Goal: Task Accomplishment & Management: Use online tool/utility

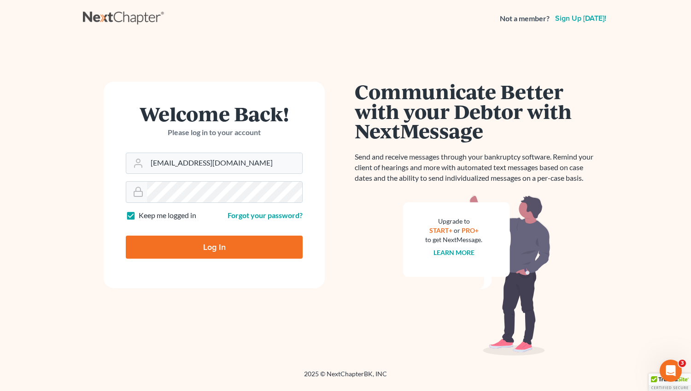
type input "[EMAIL_ADDRESS][DOMAIN_NAME]"
click at [216, 248] on input "Log In" at bounding box center [214, 246] width 177 height 23
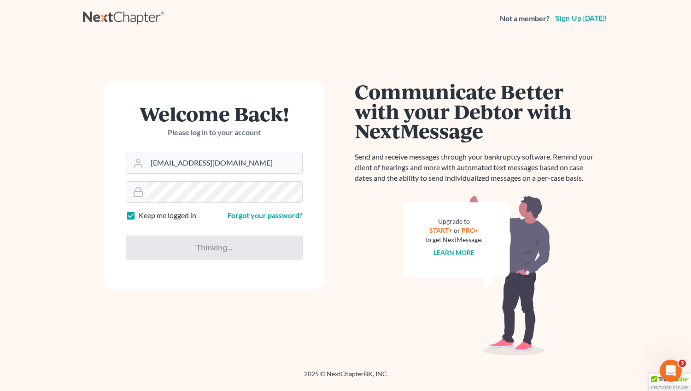
type input "Thinking..."
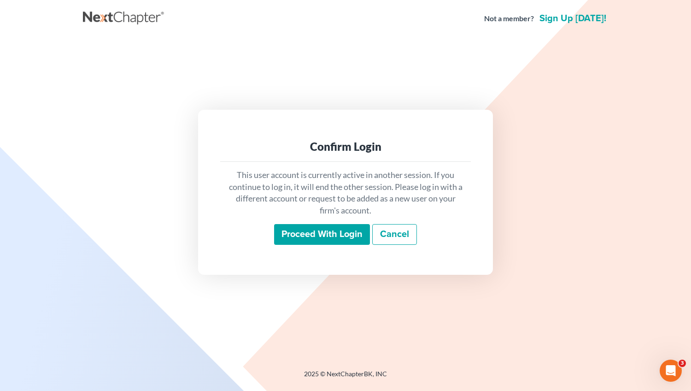
click at [303, 233] on input "Proceed with login" at bounding box center [322, 234] width 96 height 21
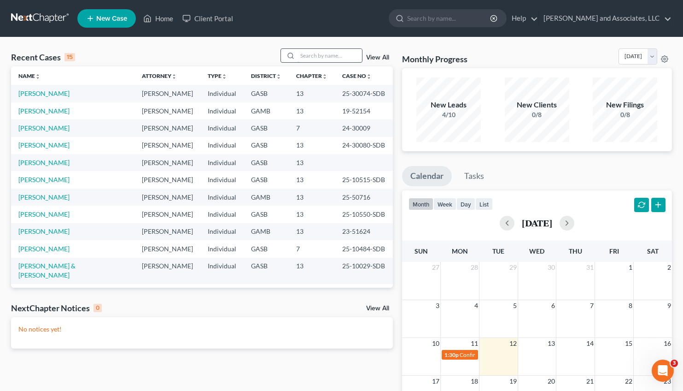
click at [309, 58] on input "search" at bounding box center [330, 55] width 65 height 13
type input "howard"
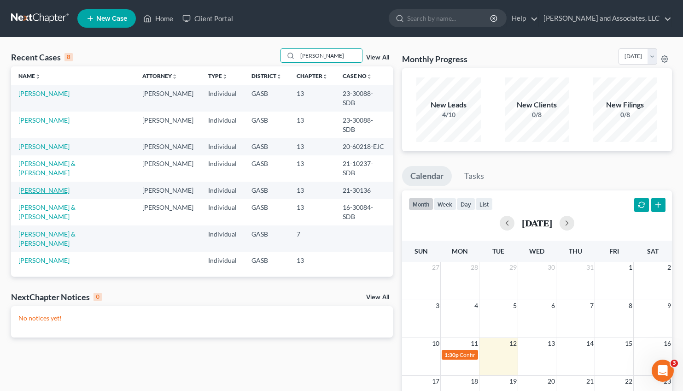
click at [51, 186] on link "Howard, Teresa" at bounding box center [43, 190] width 51 height 8
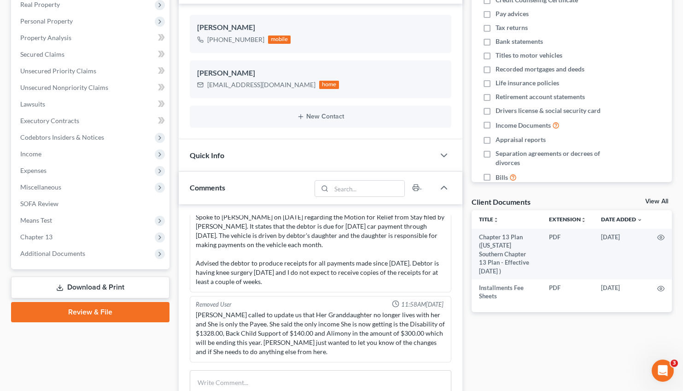
scroll to position [141, 0]
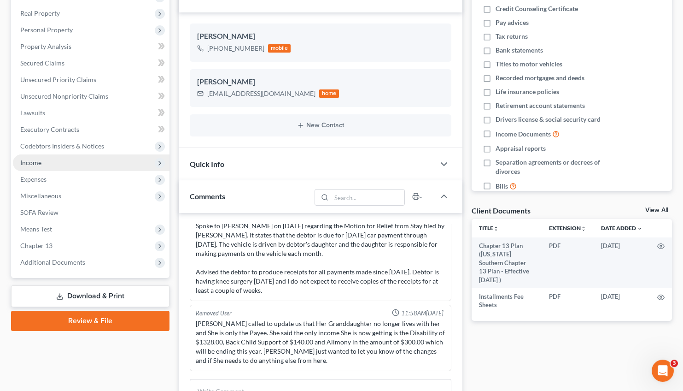
click at [53, 158] on span "Income" at bounding box center [91, 162] width 157 height 17
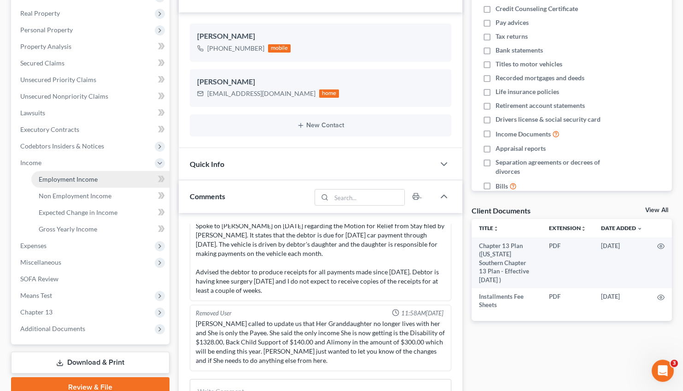
click at [76, 177] on span "Employment Income" at bounding box center [68, 179] width 59 height 8
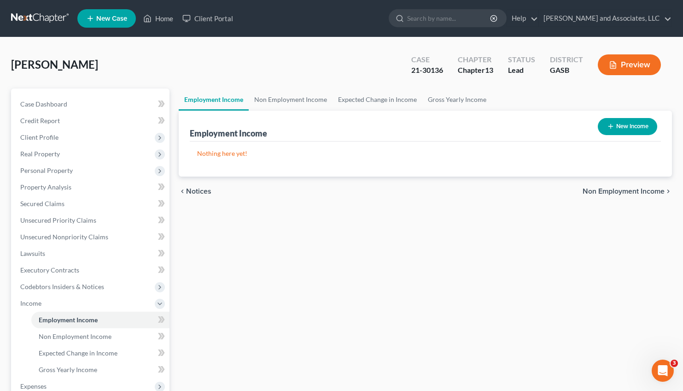
click at [638, 36] on nav "Home New Case Client Portal Arthur L. Walker and Associates, LLC mwalker@arthur…" at bounding box center [341, 18] width 683 height 37
